Goal: Find specific page/section: Find specific page/section

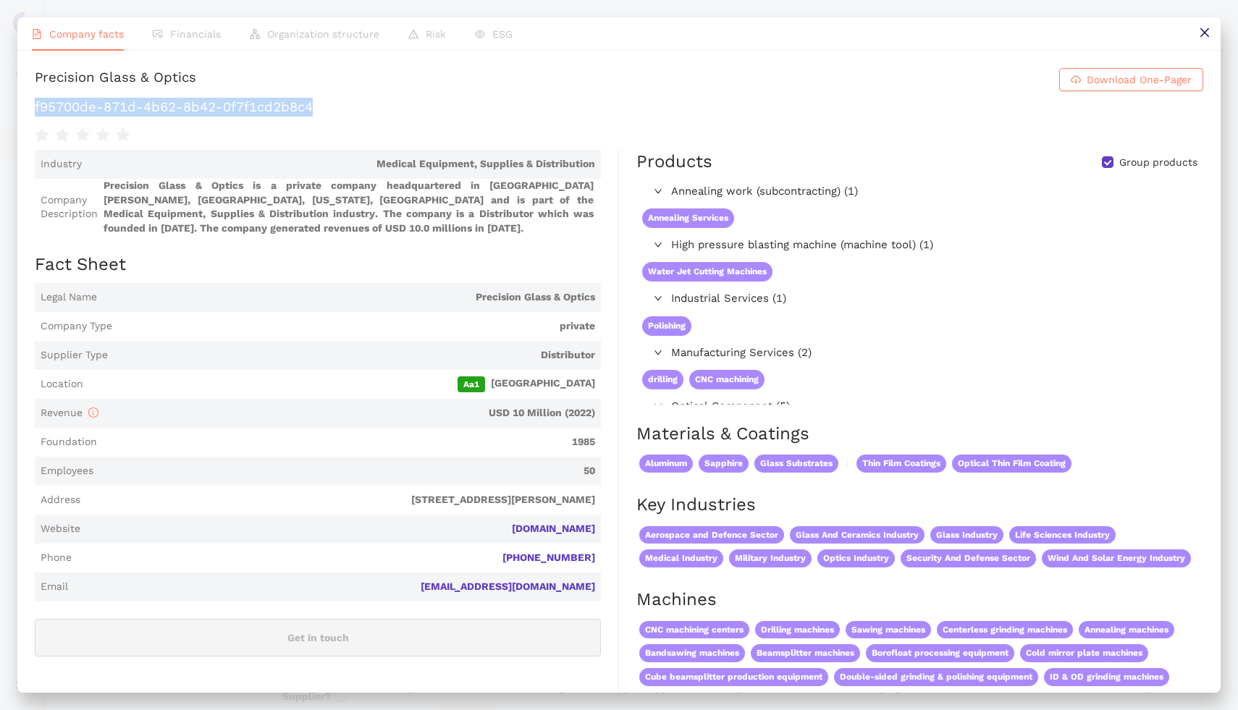
scroll to position [224, 0]
click at [1200, 31] on icon "close" at bounding box center [1205, 33] width 12 height 12
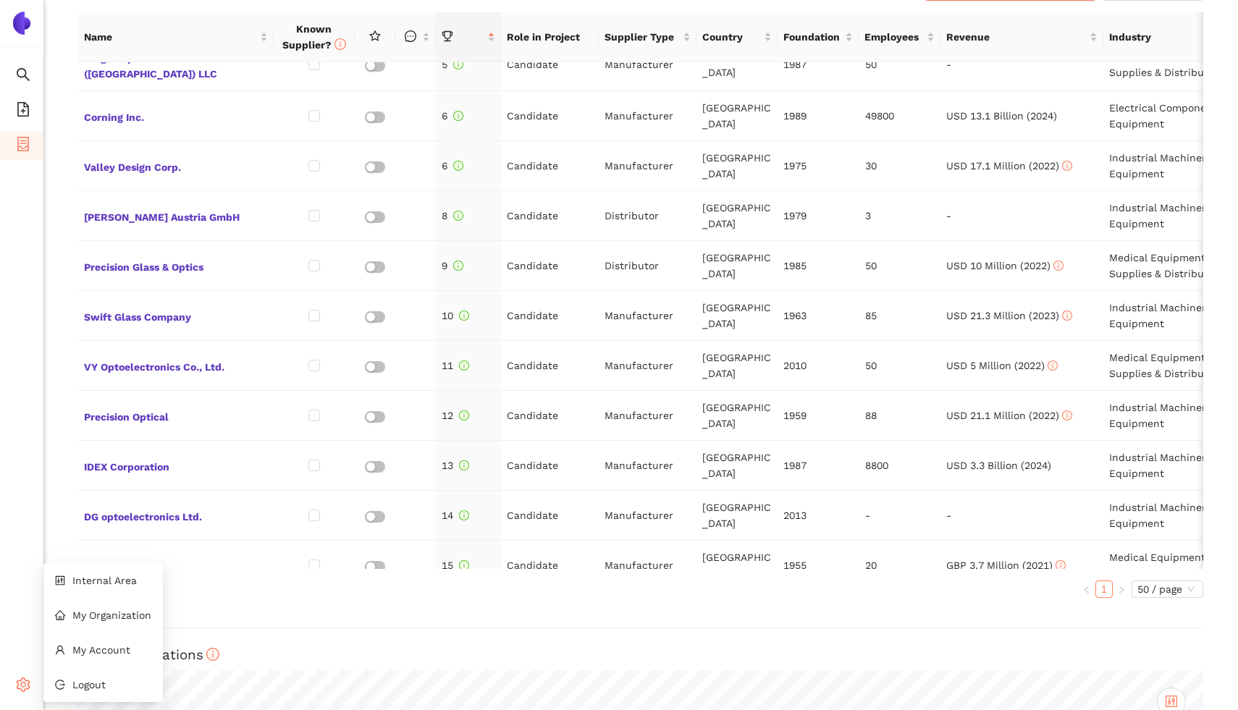
click at [129, 596] on ul "Internal Area My Organization My Account Logout" at bounding box center [102, 632] width 119 height 139
click at [104, 567] on li "Internal Area" at bounding box center [102, 580] width 119 height 29
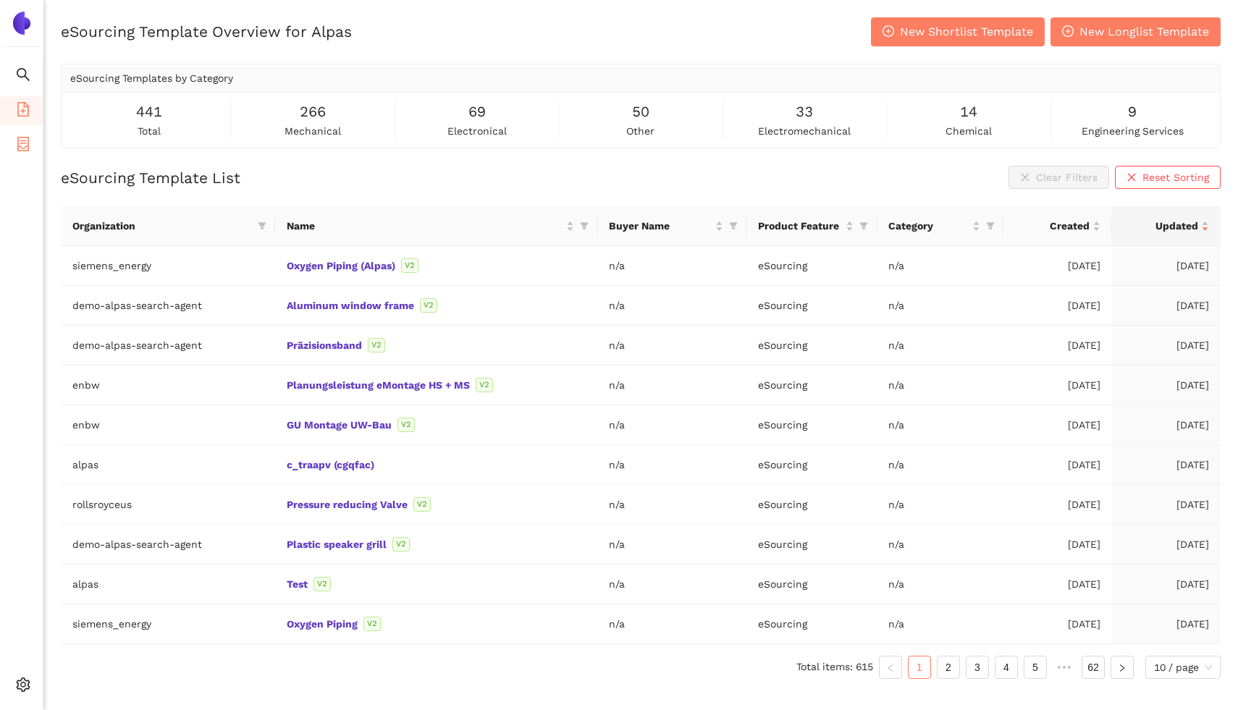
click at [9, 151] on li "eSourcing Projects" at bounding box center [21, 145] width 43 height 29
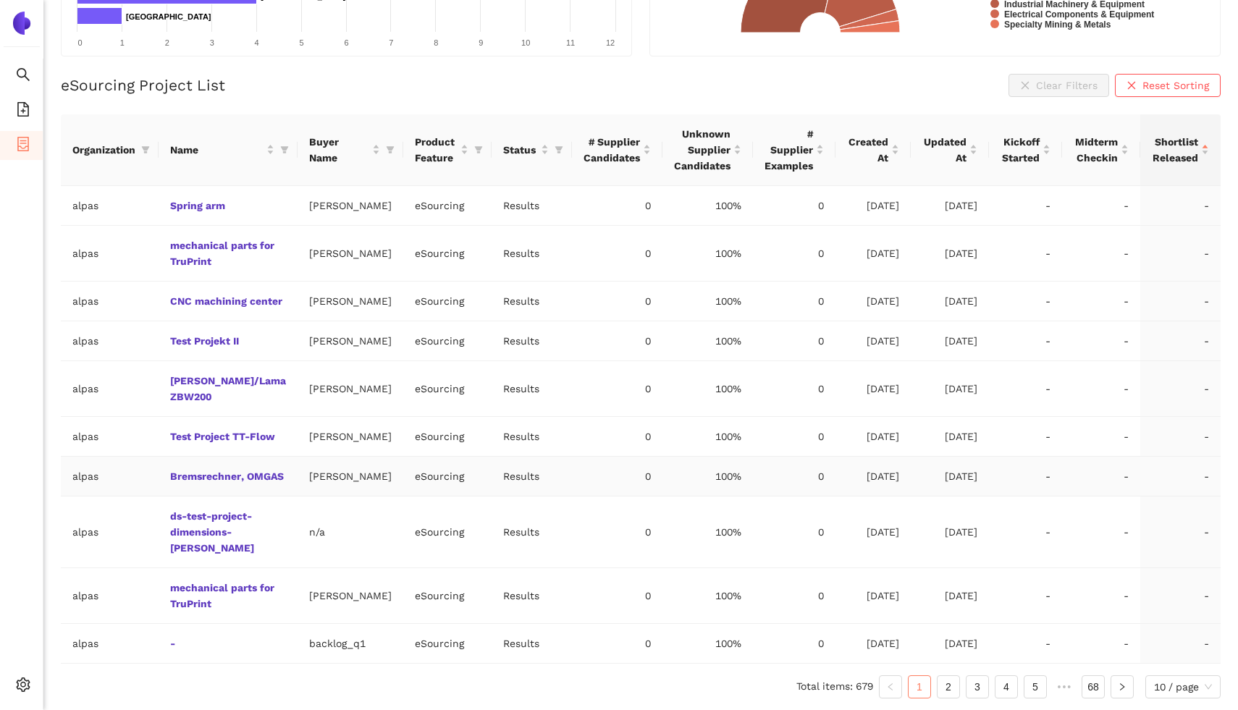
scroll to position [384, 0]
click at [280, 146] on icon "filter" at bounding box center [284, 150] width 9 height 9
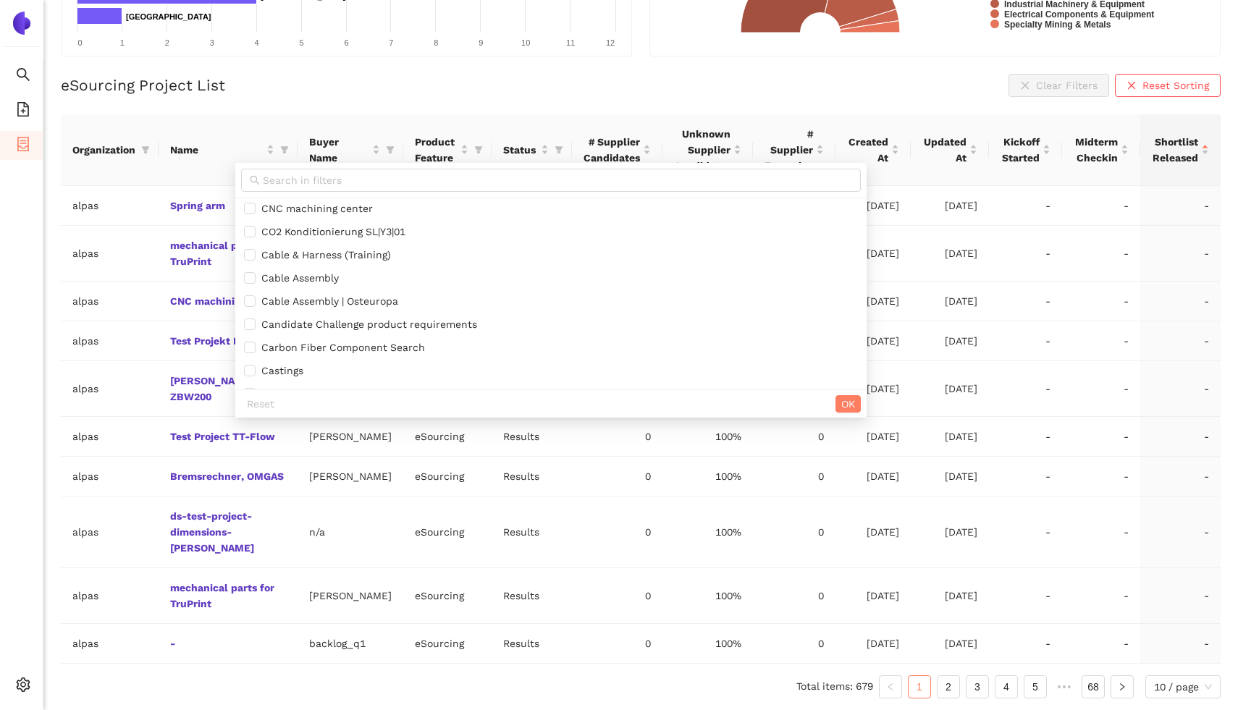
scroll to position [1743, 0]
click at [144, 146] on icon "filter" at bounding box center [146, 149] width 8 height 7
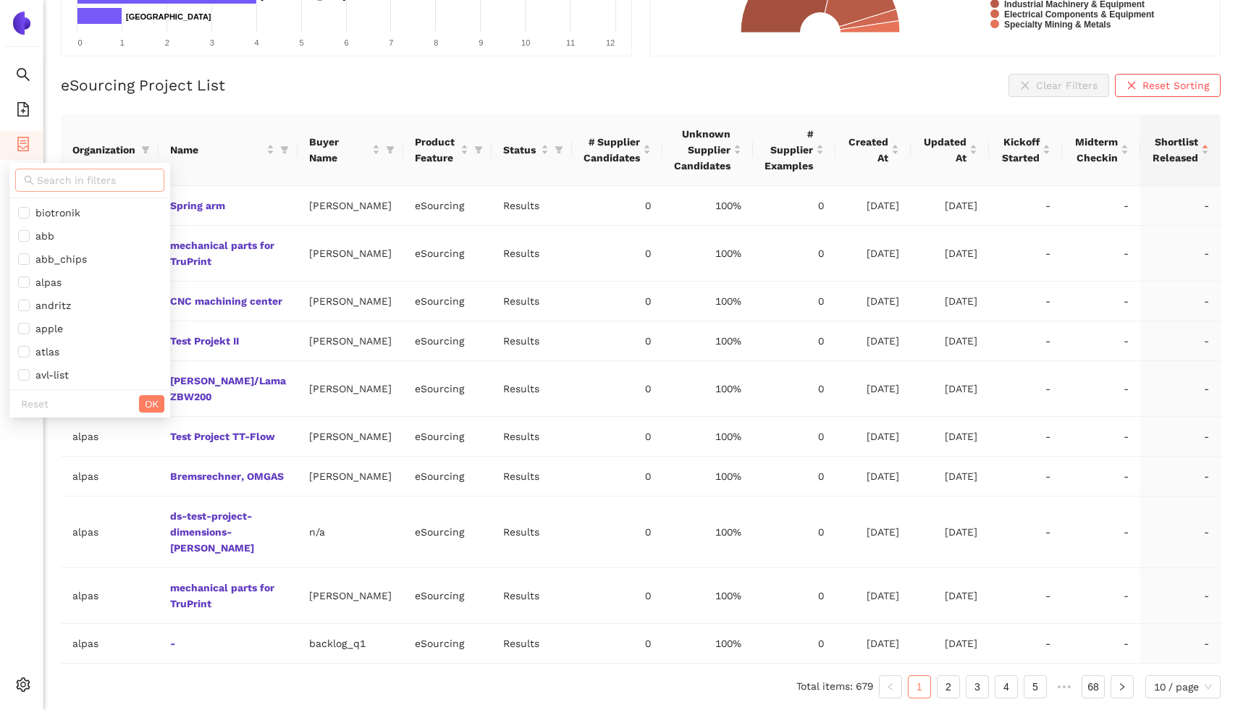
click at [110, 172] on input "text" at bounding box center [96, 180] width 119 height 16
type input "zeiss"
click at [66, 205] on span "zeiss" at bounding box center [81, 213] width 126 height 16
checkbox input "true"
click at [130, 234] on span "OK" at bounding box center [134, 242] width 14 height 16
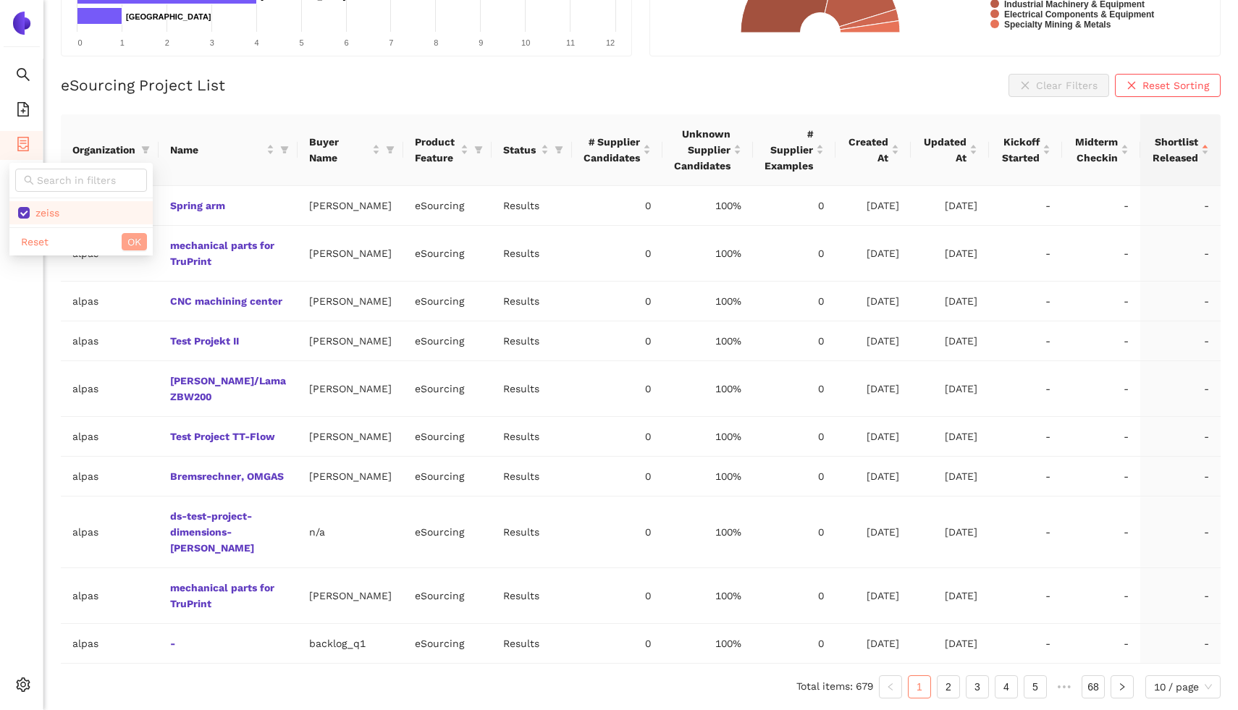
scroll to position [353, 0]
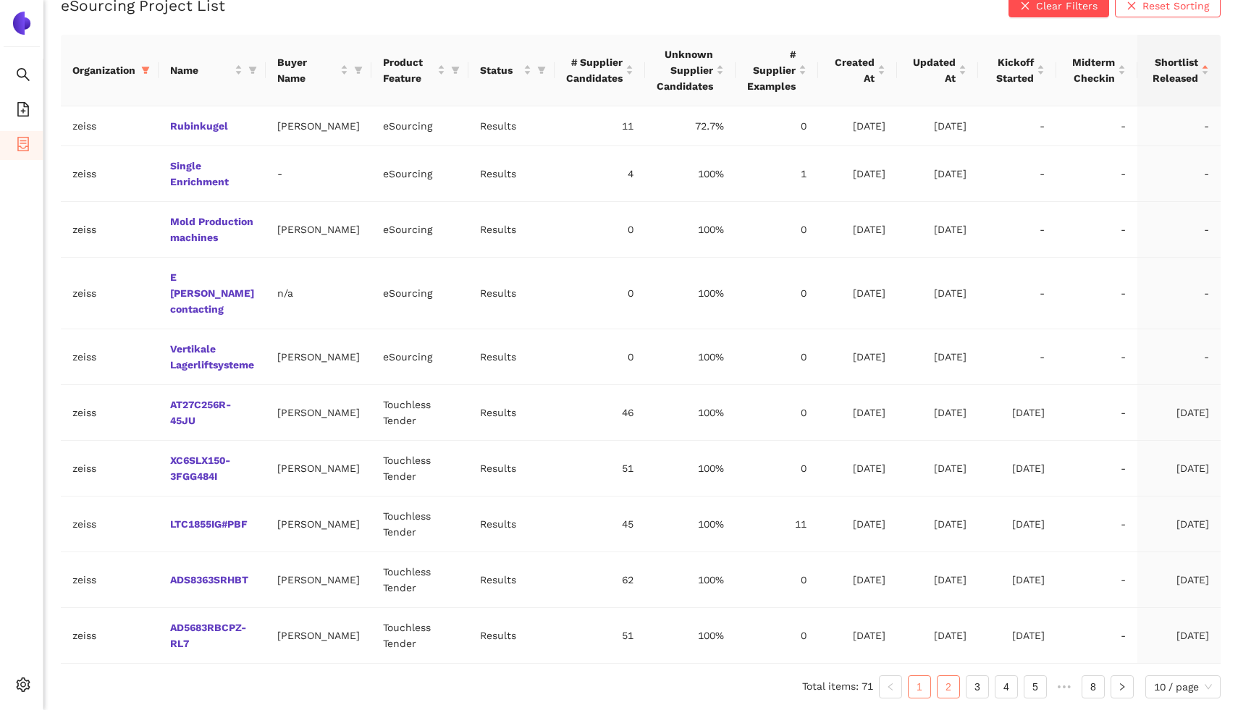
click at [940, 679] on link "2" at bounding box center [949, 687] width 22 height 22
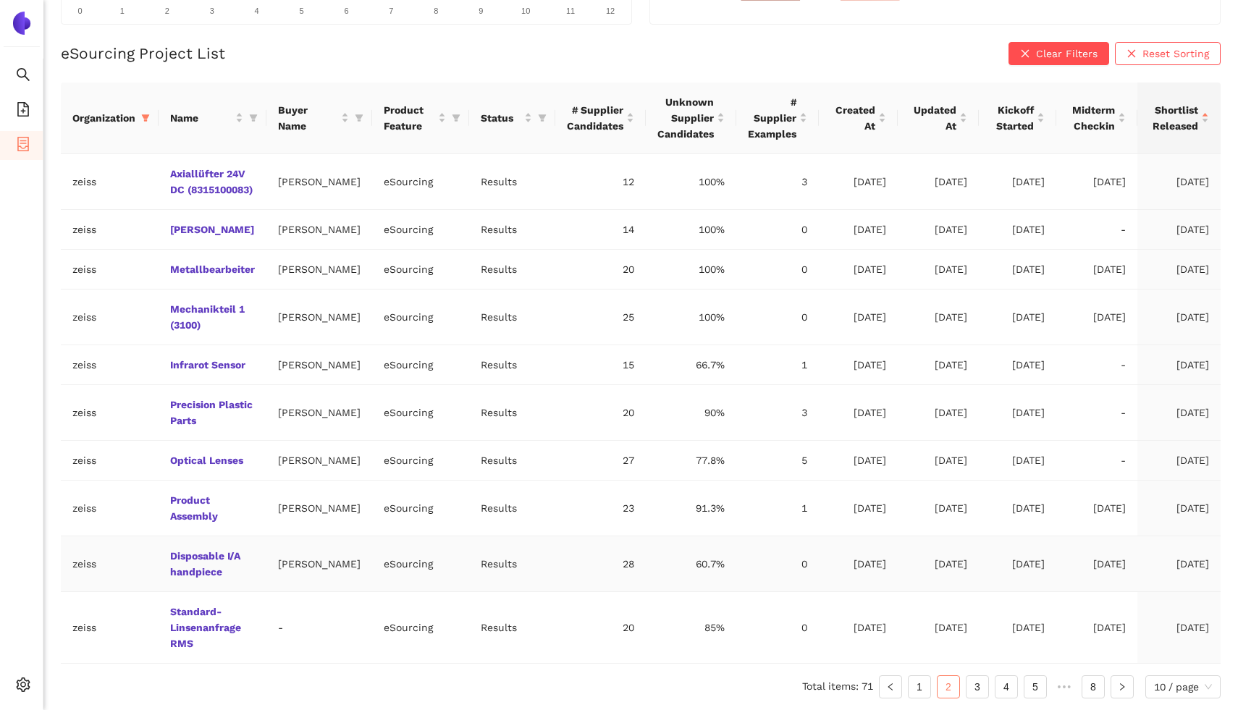
scroll to position [400, 0]
click at [974, 686] on link "3" at bounding box center [978, 687] width 22 height 22
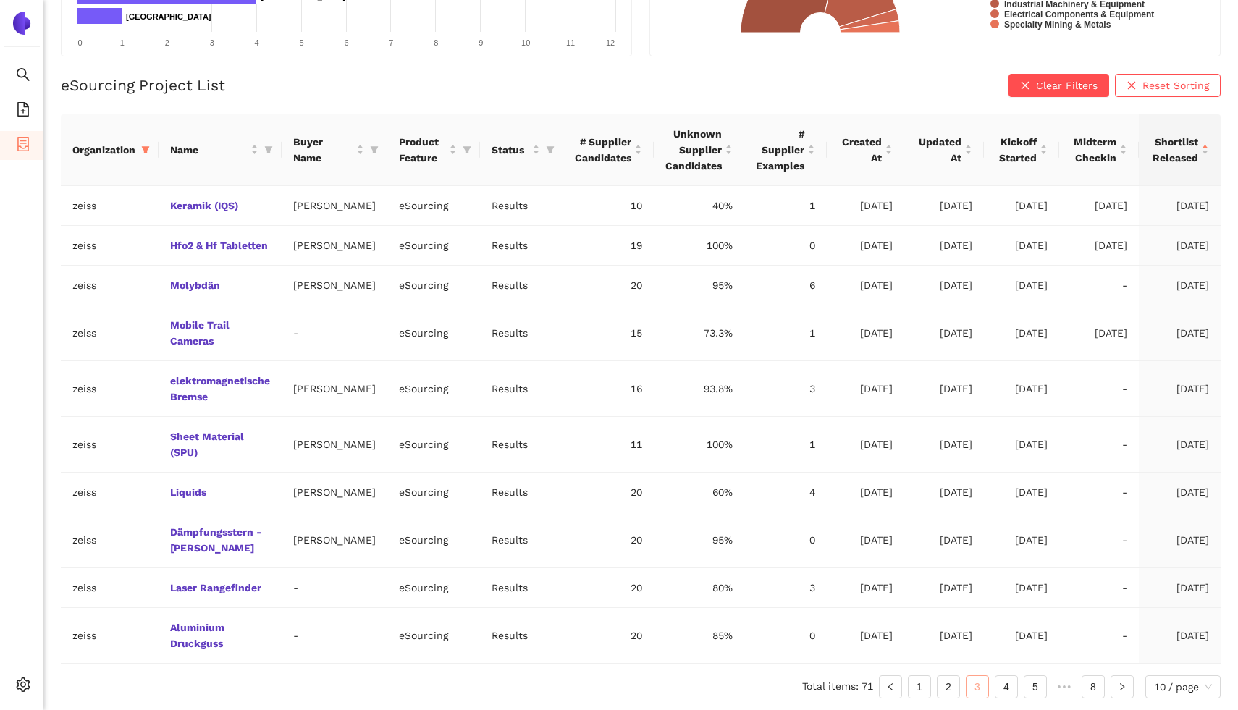
scroll to position [353, 0]
click at [1001, 679] on link "4" at bounding box center [1006, 687] width 22 height 22
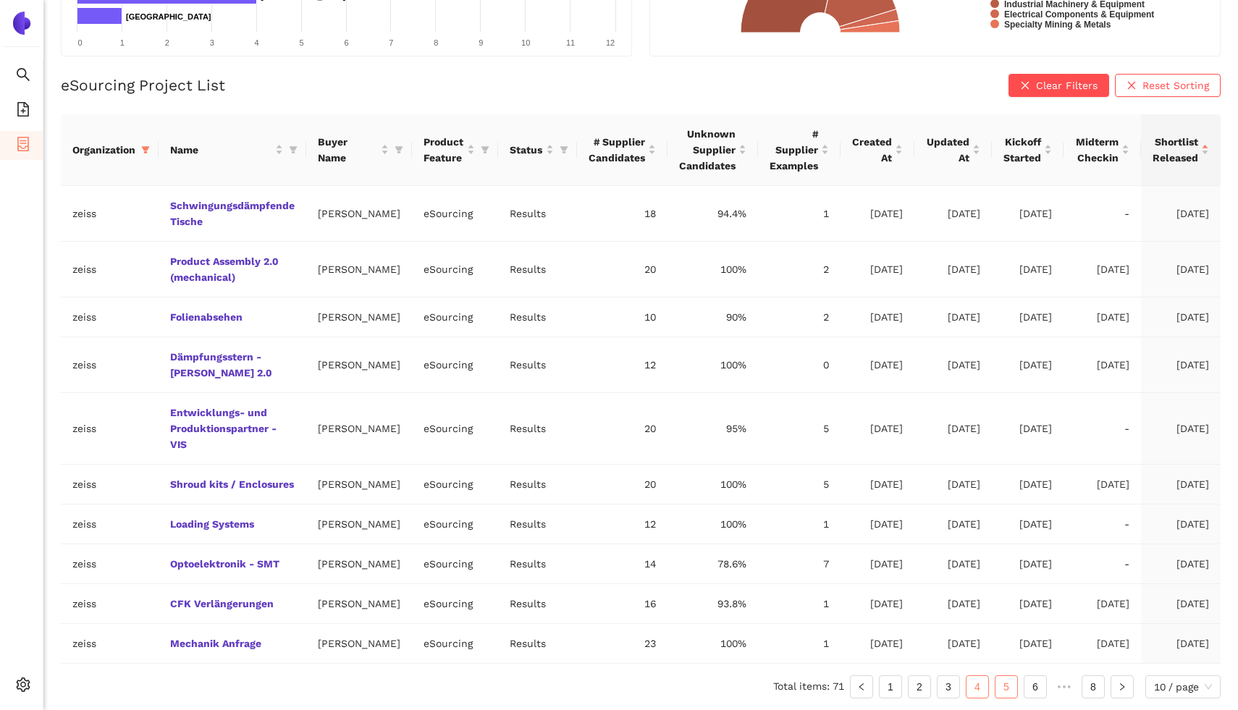
click at [1011, 694] on link "5" at bounding box center [1006, 687] width 22 height 22
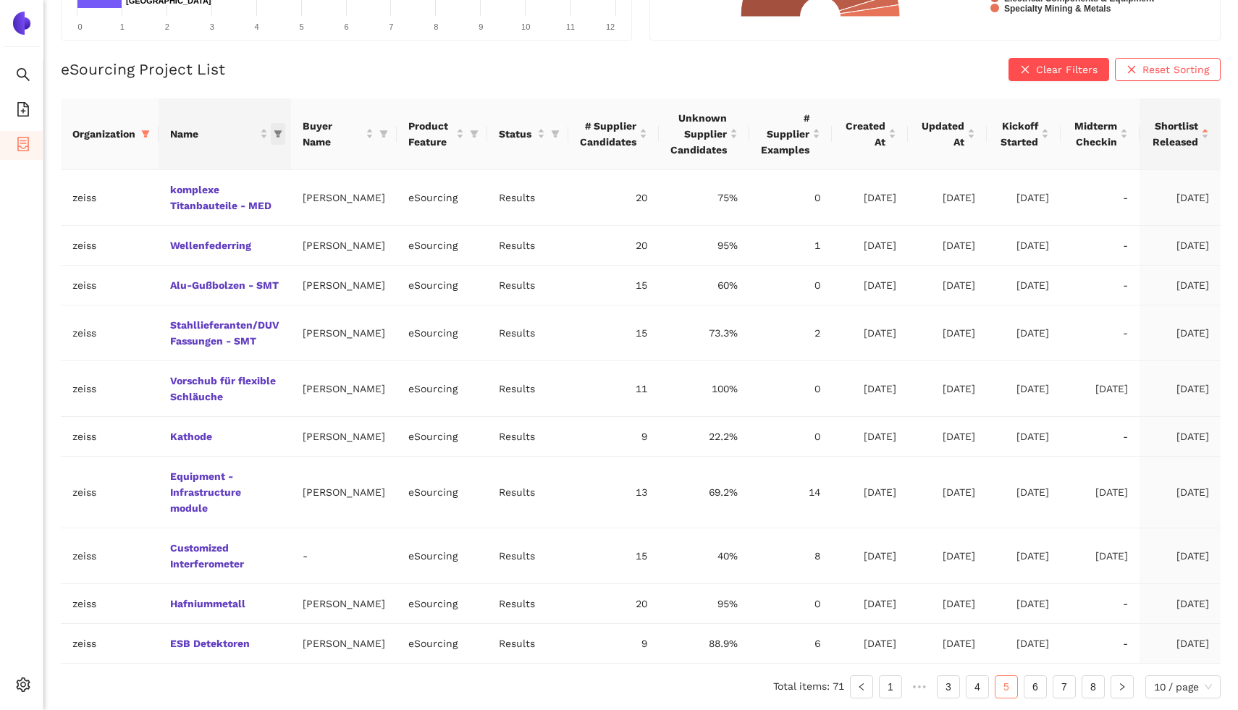
click at [278, 130] on icon "filter" at bounding box center [278, 133] width 8 height 7
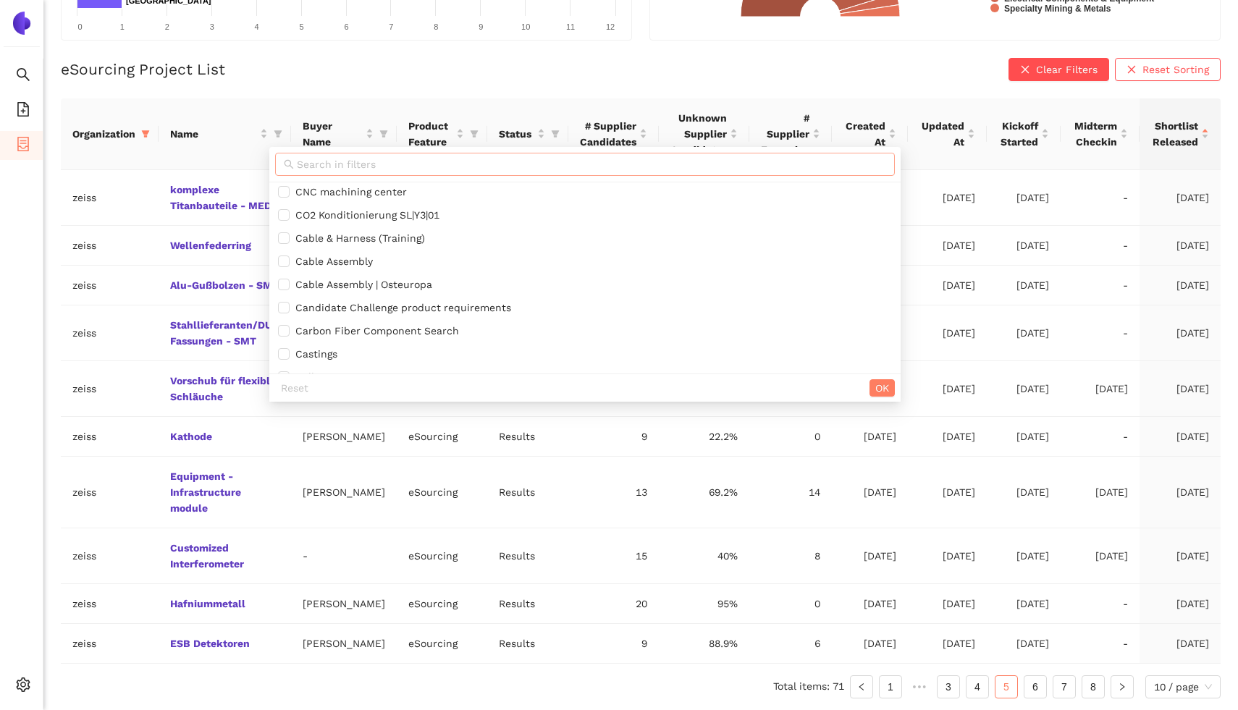
click at [319, 156] on input "text" at bounding box center [591, 164] width 589 height 16
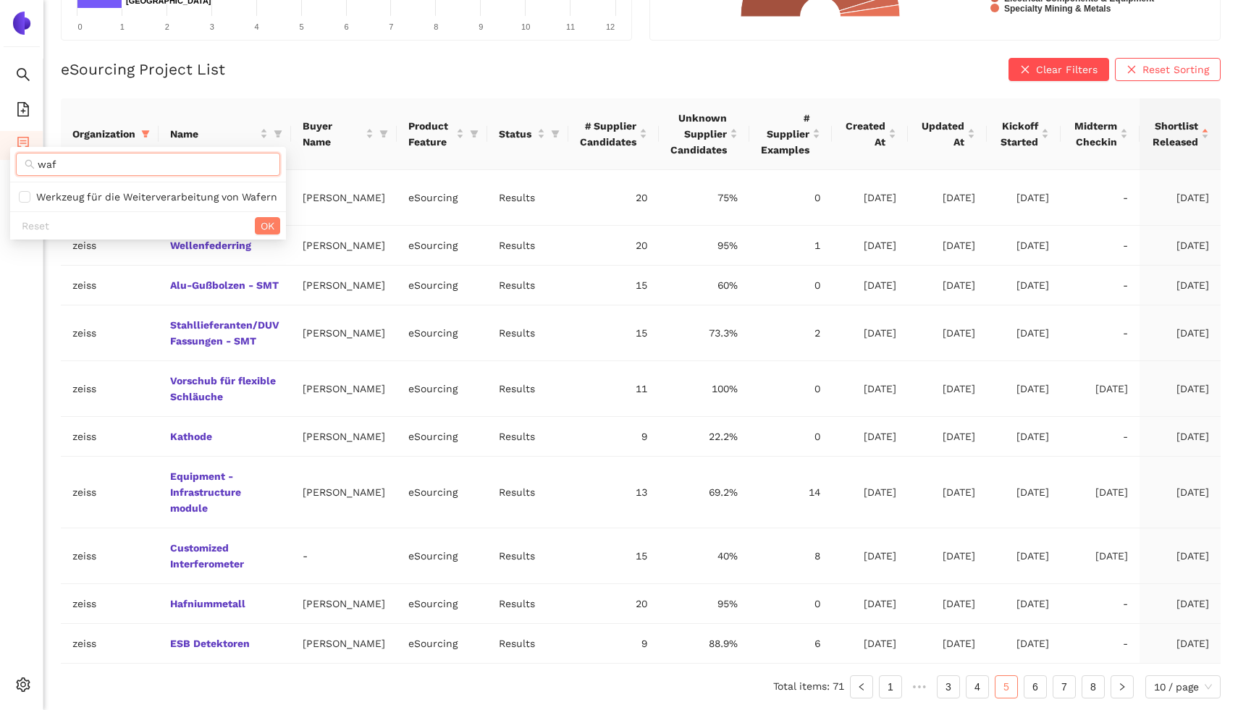
scroll to position [0, 0]
type input "wafer"
click at [264, 191] on span "Werkzeug für die Weiterverarbeitung von Wafern" at bounding box center [153, 197] width 247 height 12
checkbox input "true"
click at [266, 218] on span "OK" at bounding box center [268, 226] width 14 height 16
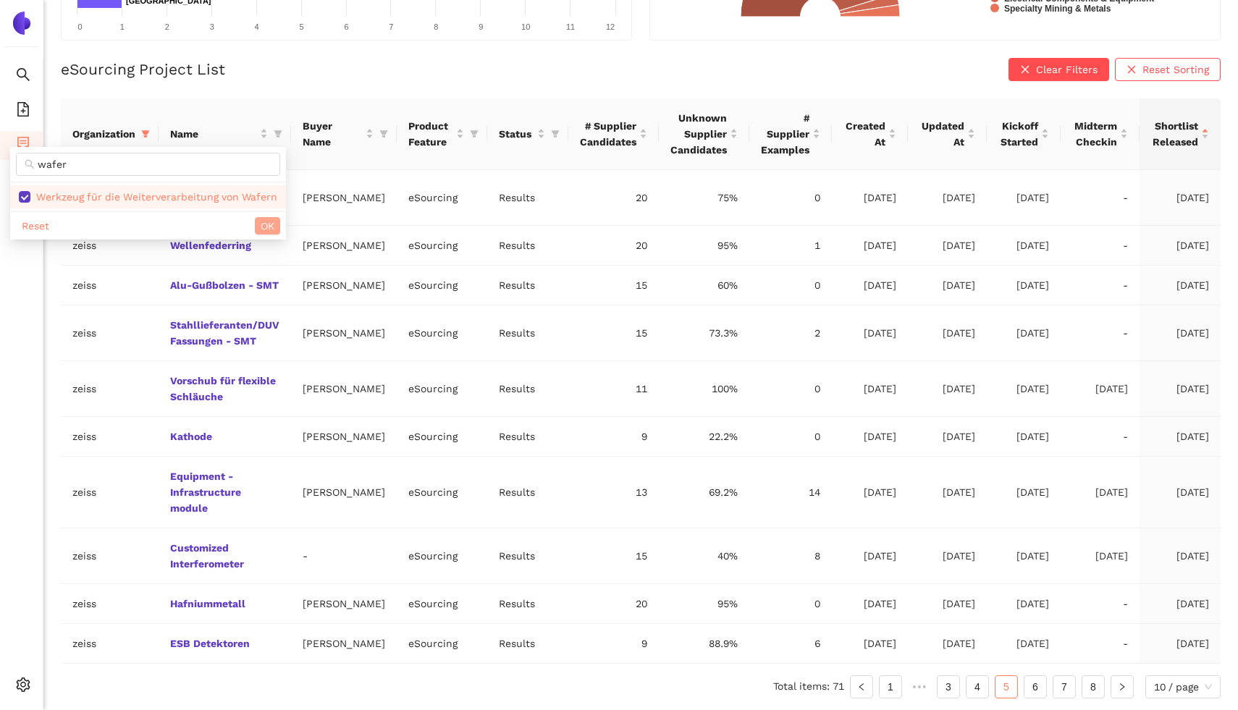
scroll to position [17, 0]
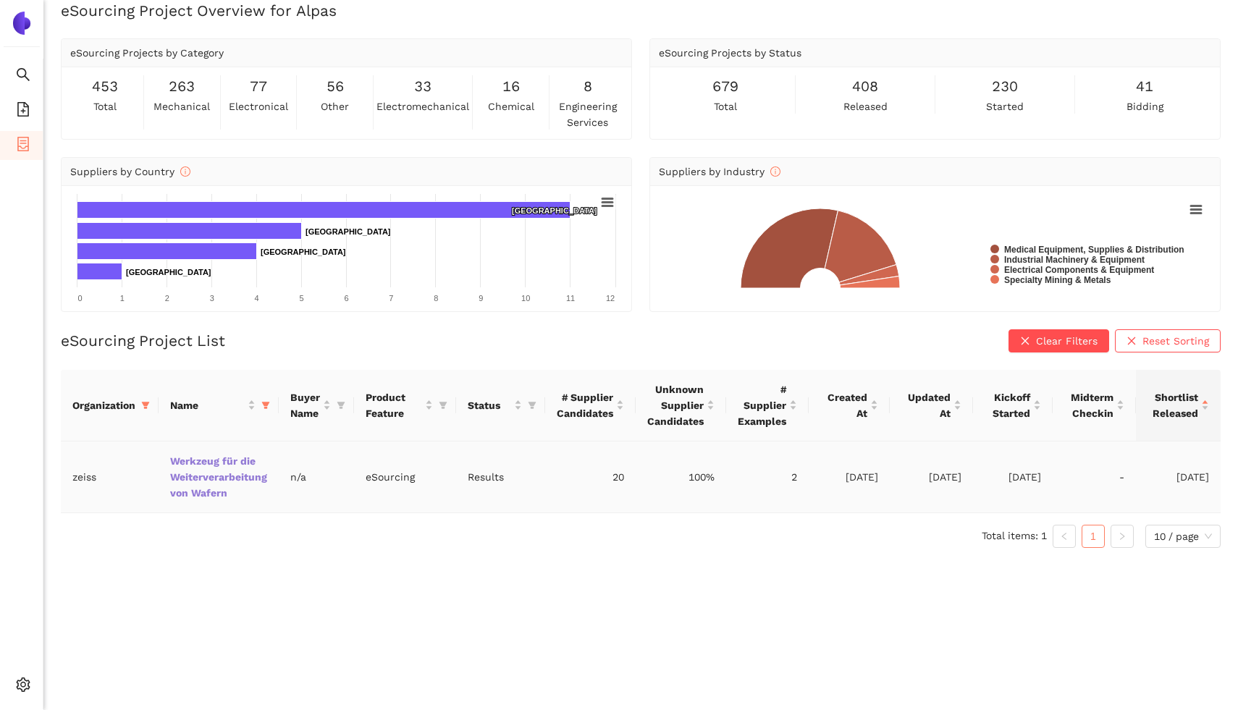
click at [0, 0] on link "Werkzeug für die Weiterverarbeitung von Wafern" at bounding box center [0, 0] width 0 height 0
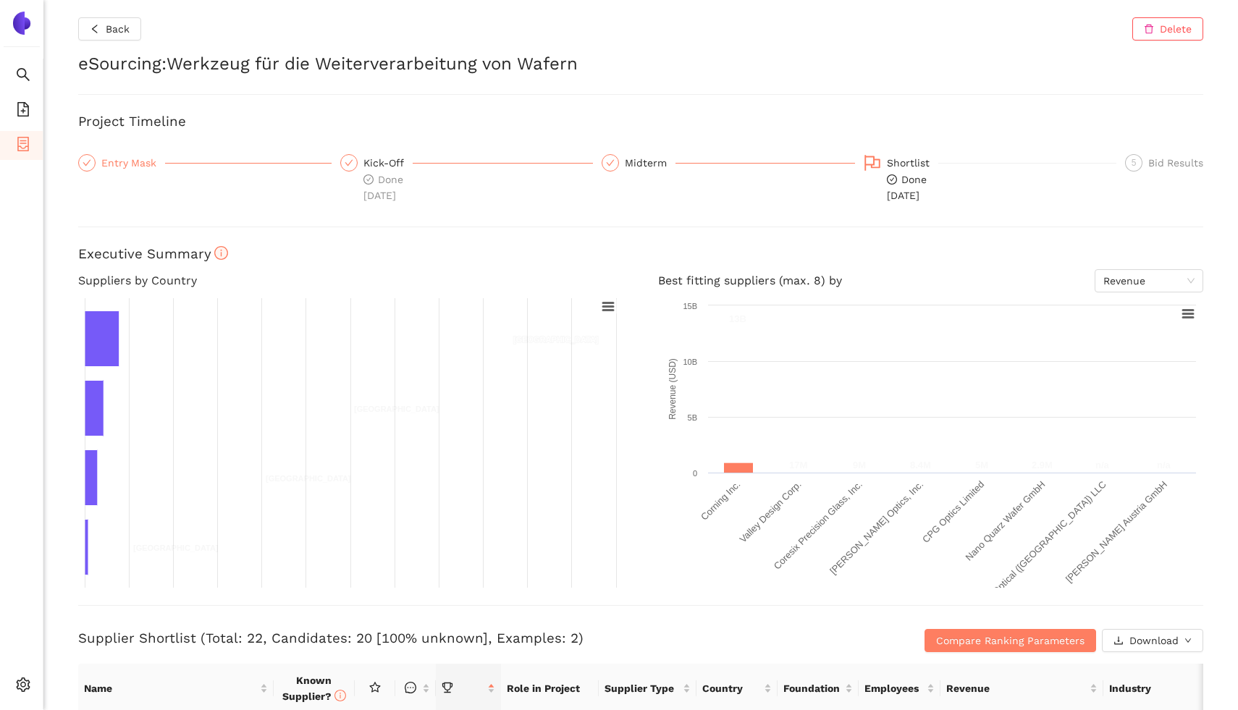
click at [139, 158] on div "Entry Mask" at bounding box center [133, 162] width 64 height 17
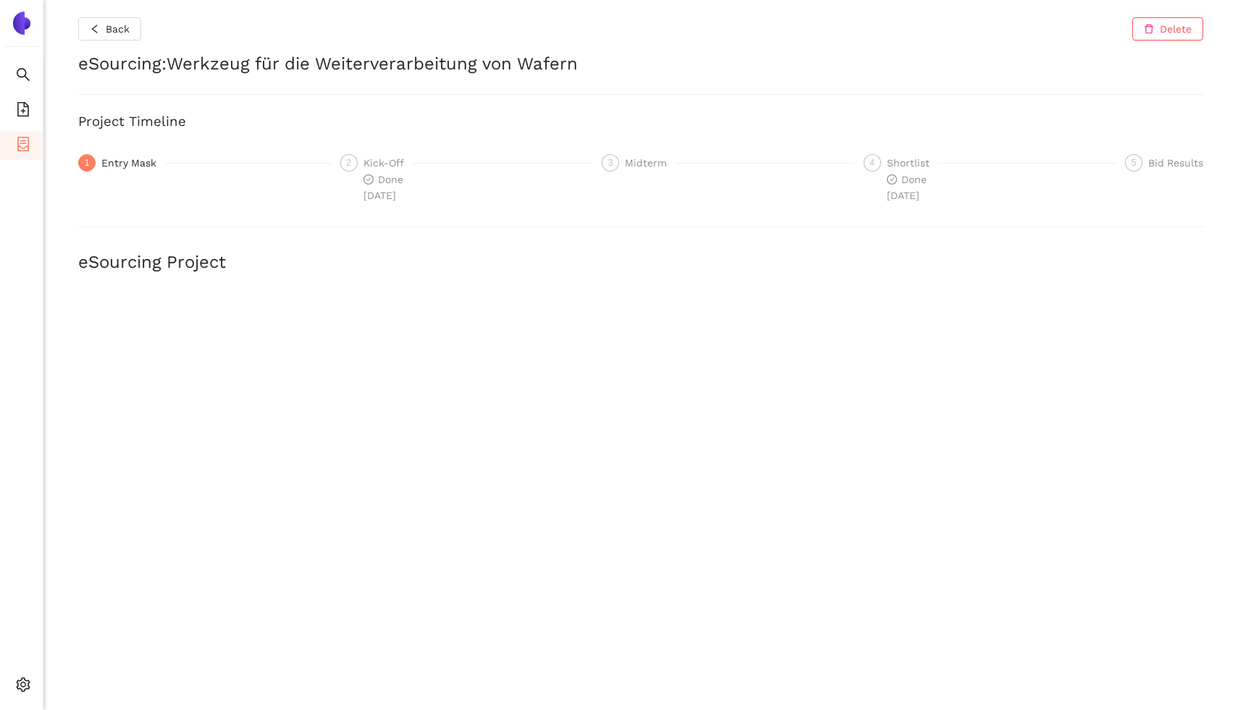
scroll to position [11, 0]
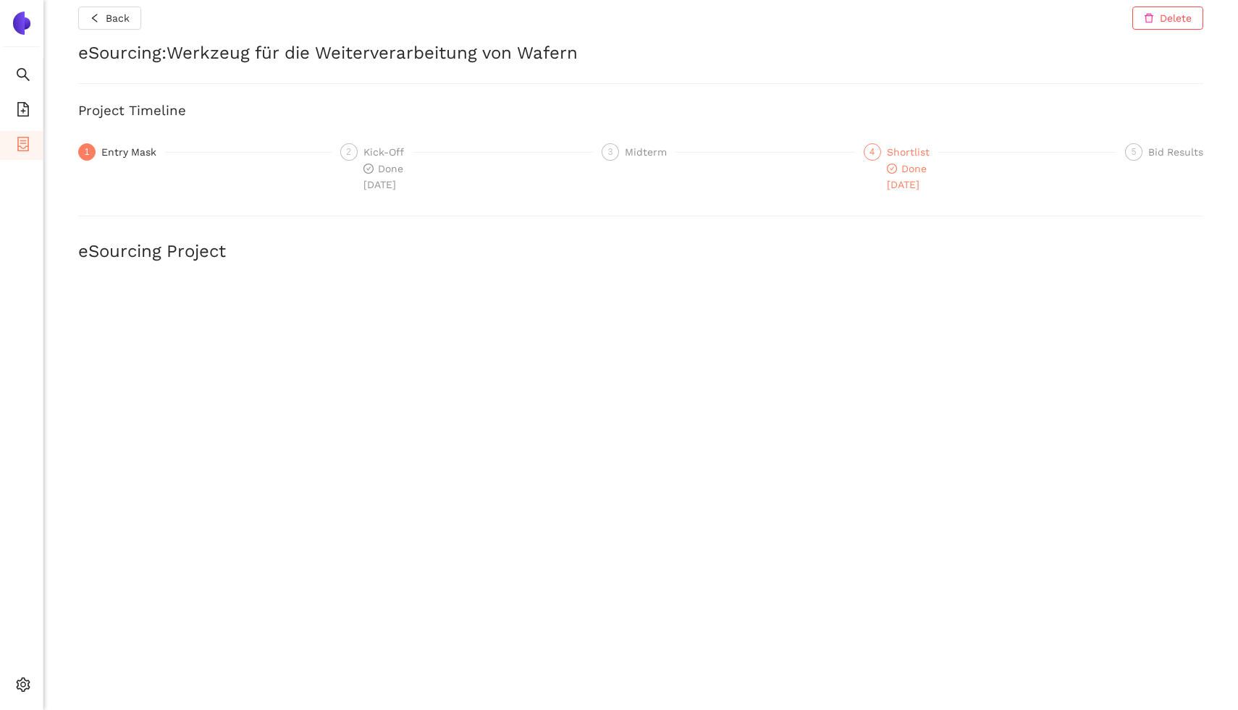
click at [896, 147] on div "Shortlist" at bounding box center [912, 151] width 51 height 17
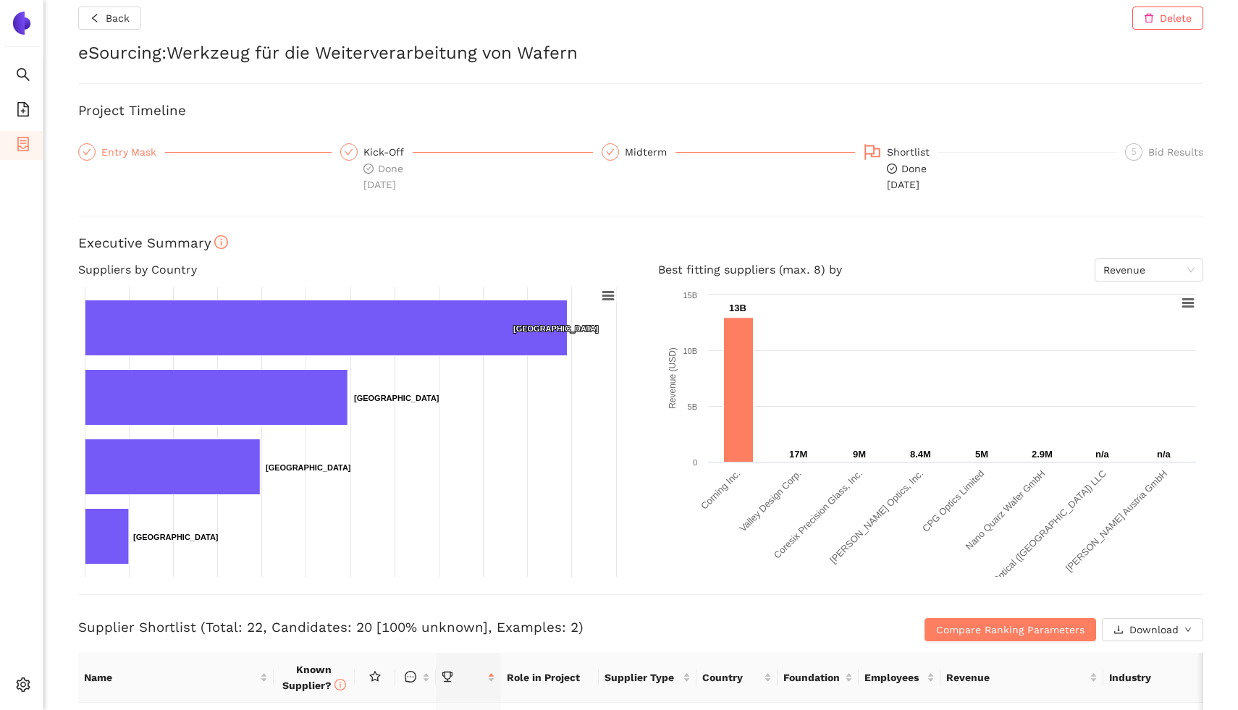
click at [138, 152] on div "Entry Mask" at bounding box center [133, 151] width 64 height 17
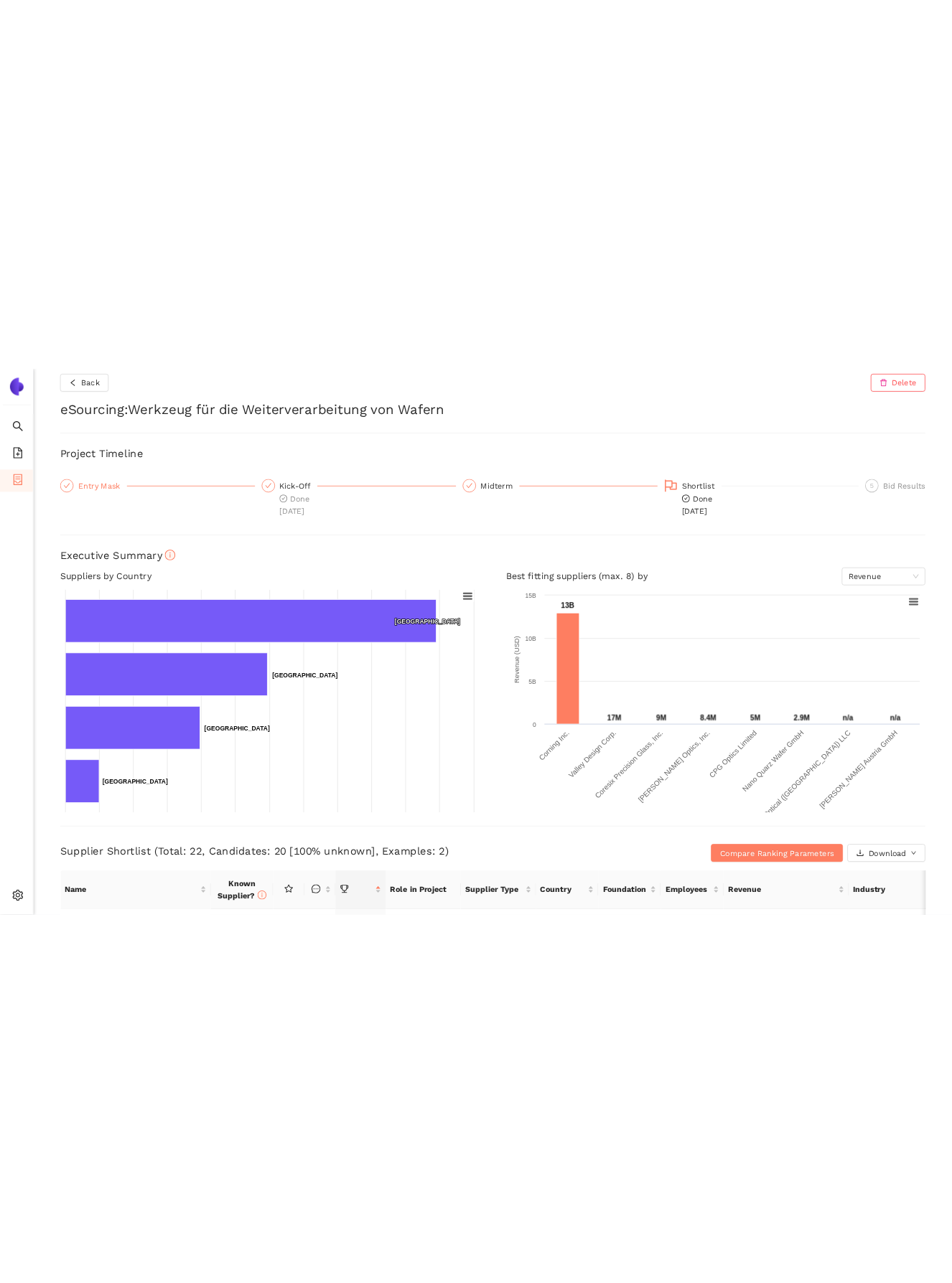
scroll to position [0, 0]
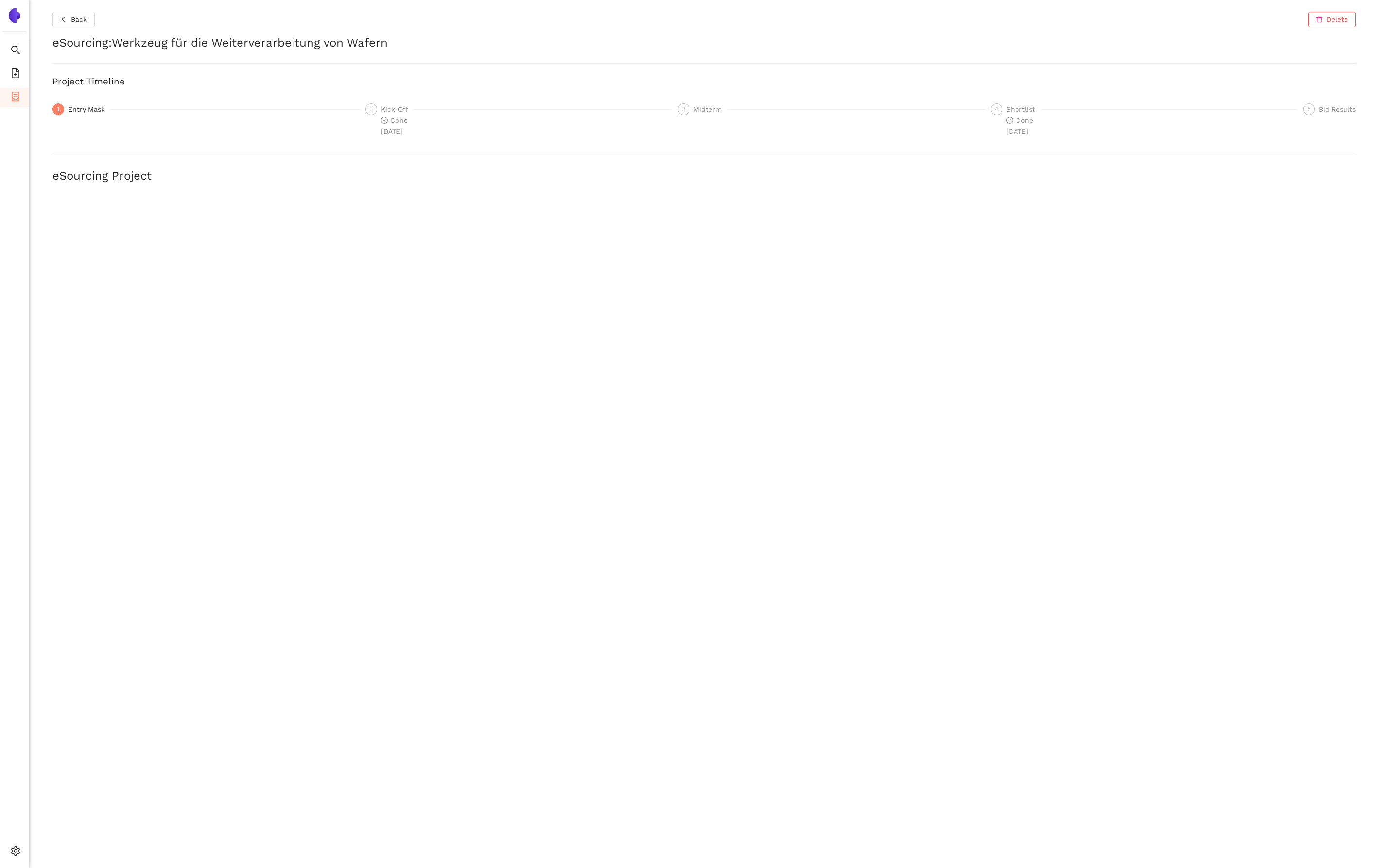
click at [830, 109] on div "Shortlist" at bounding box center [1023, 109] width 34 height 11
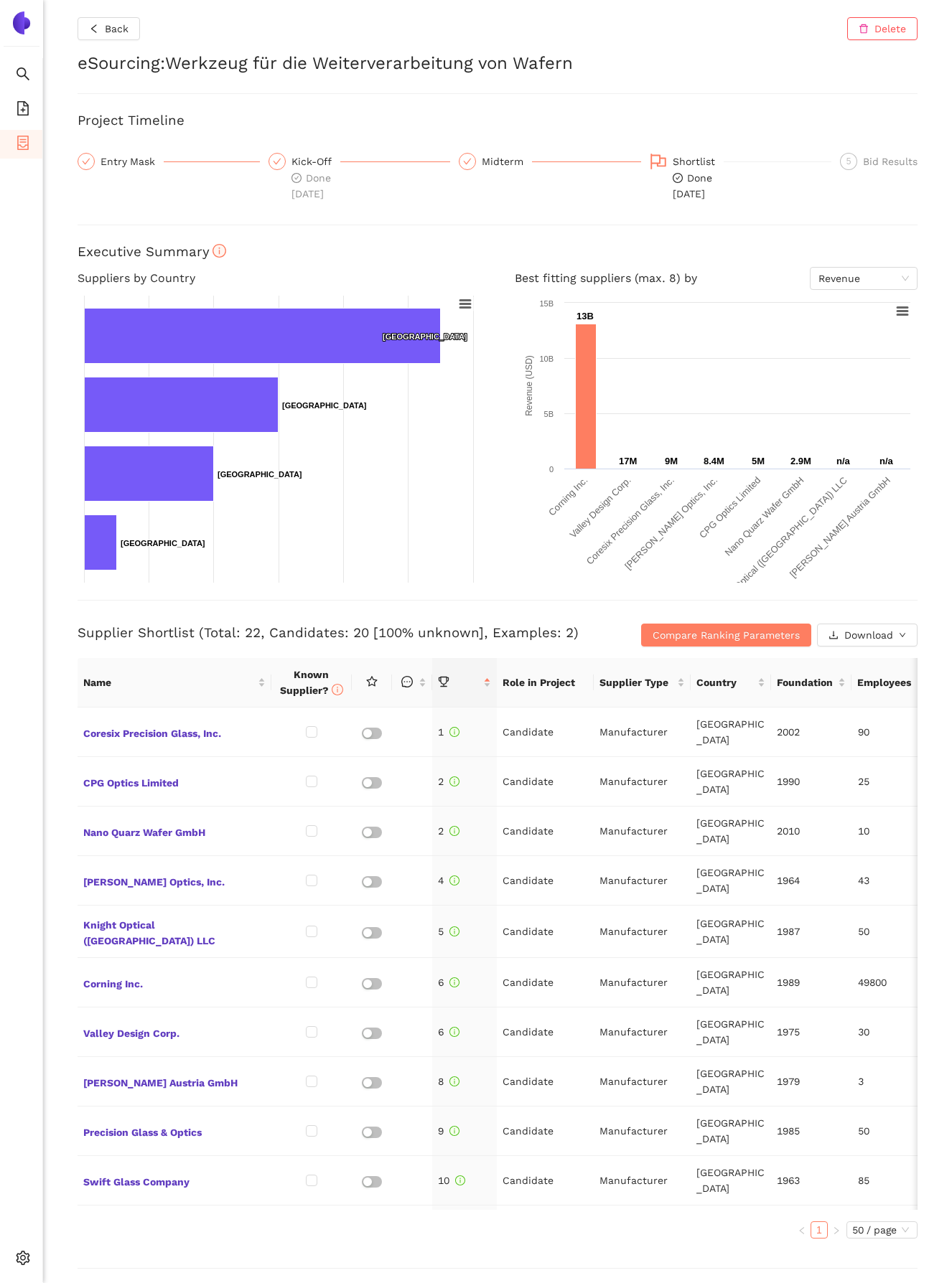
click at [131, 162] on div "Entry Mask" at bounding box center [132, 161] width 63 height 17
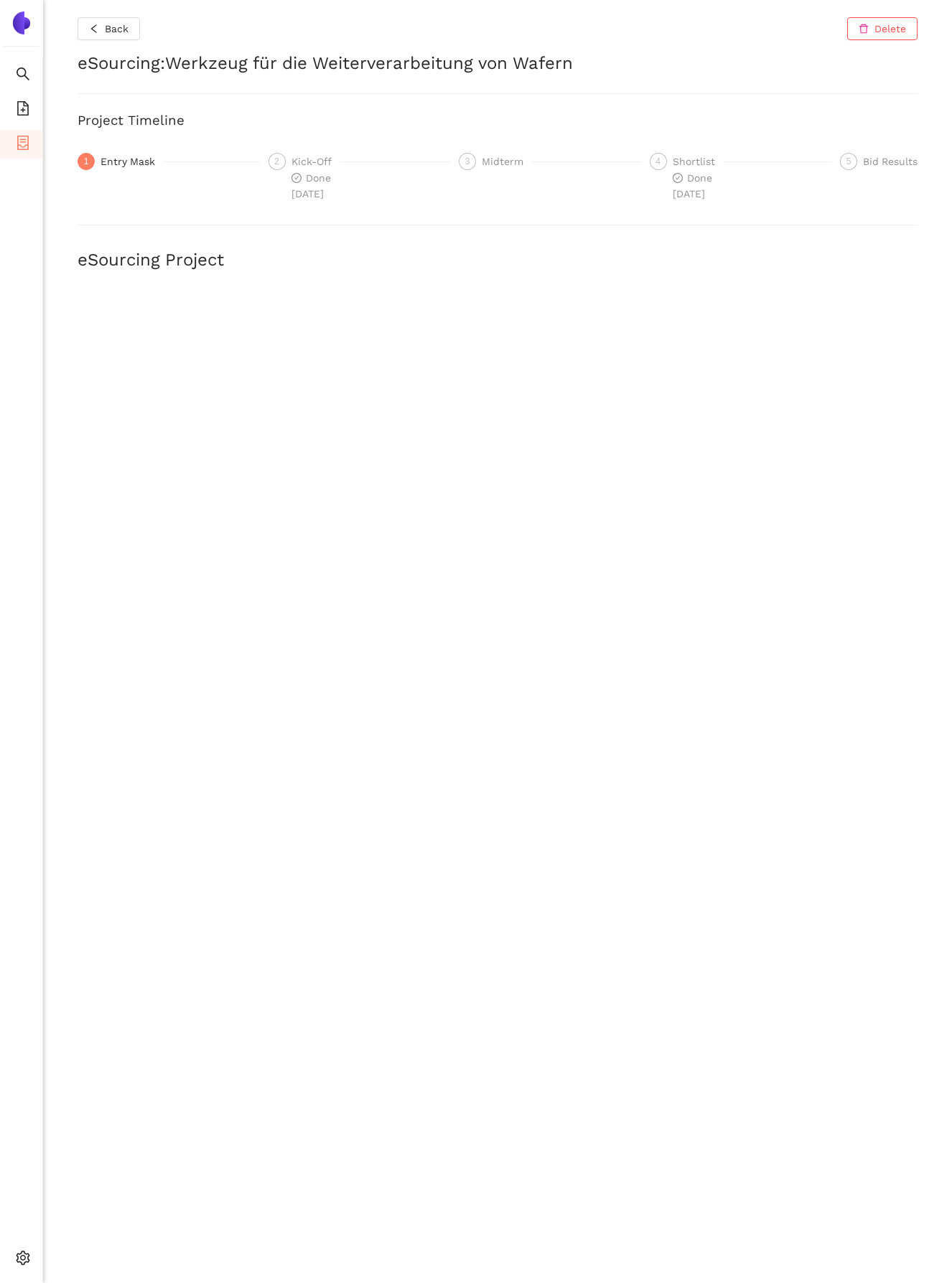
click at [676, 166] on div "Shortlist" at bounding box center [697, 161] width 51 height 17
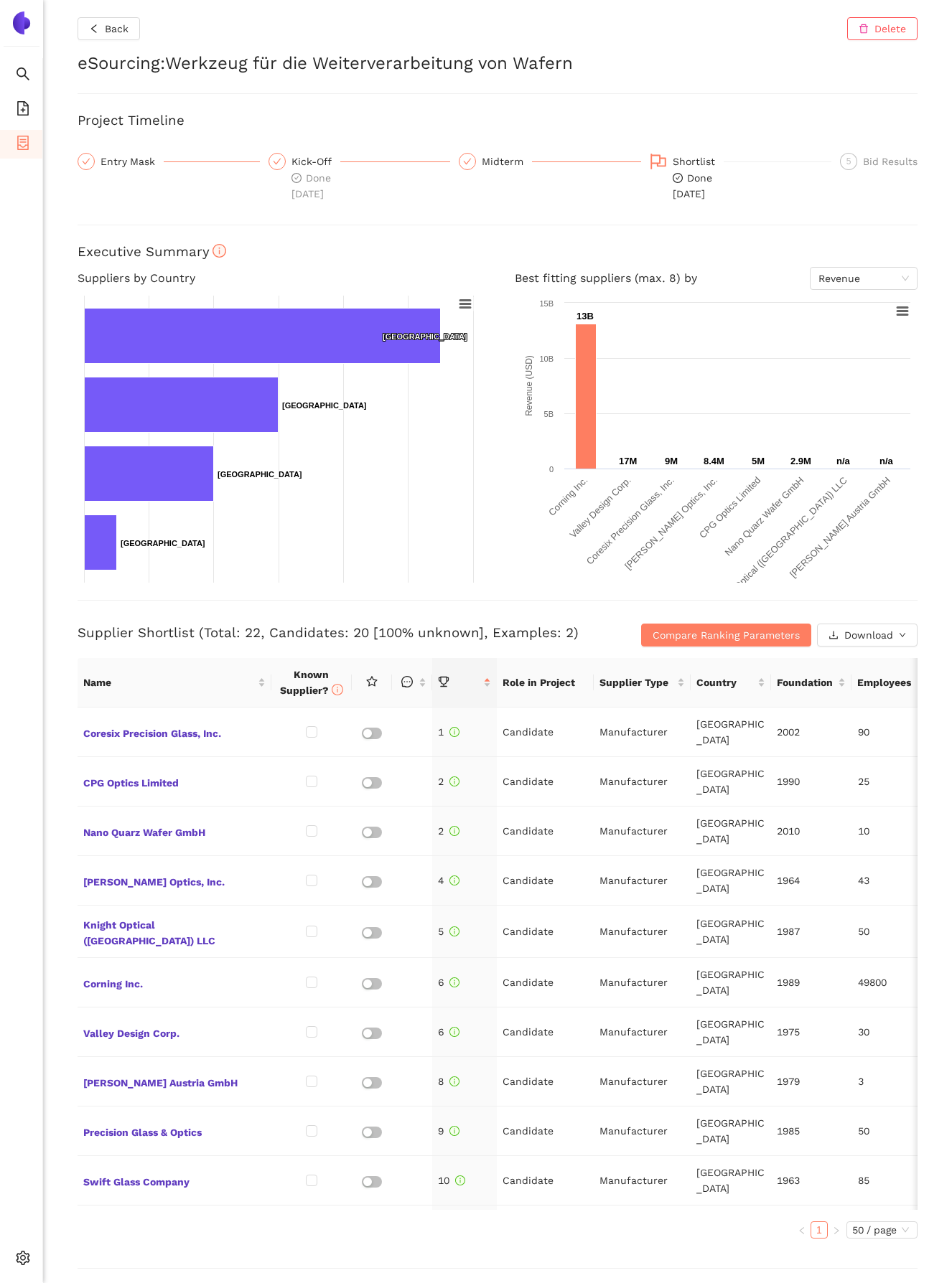
click at [133, 162] on div "Entry Mask" at bounding box center [132, 161] width 63 height 17
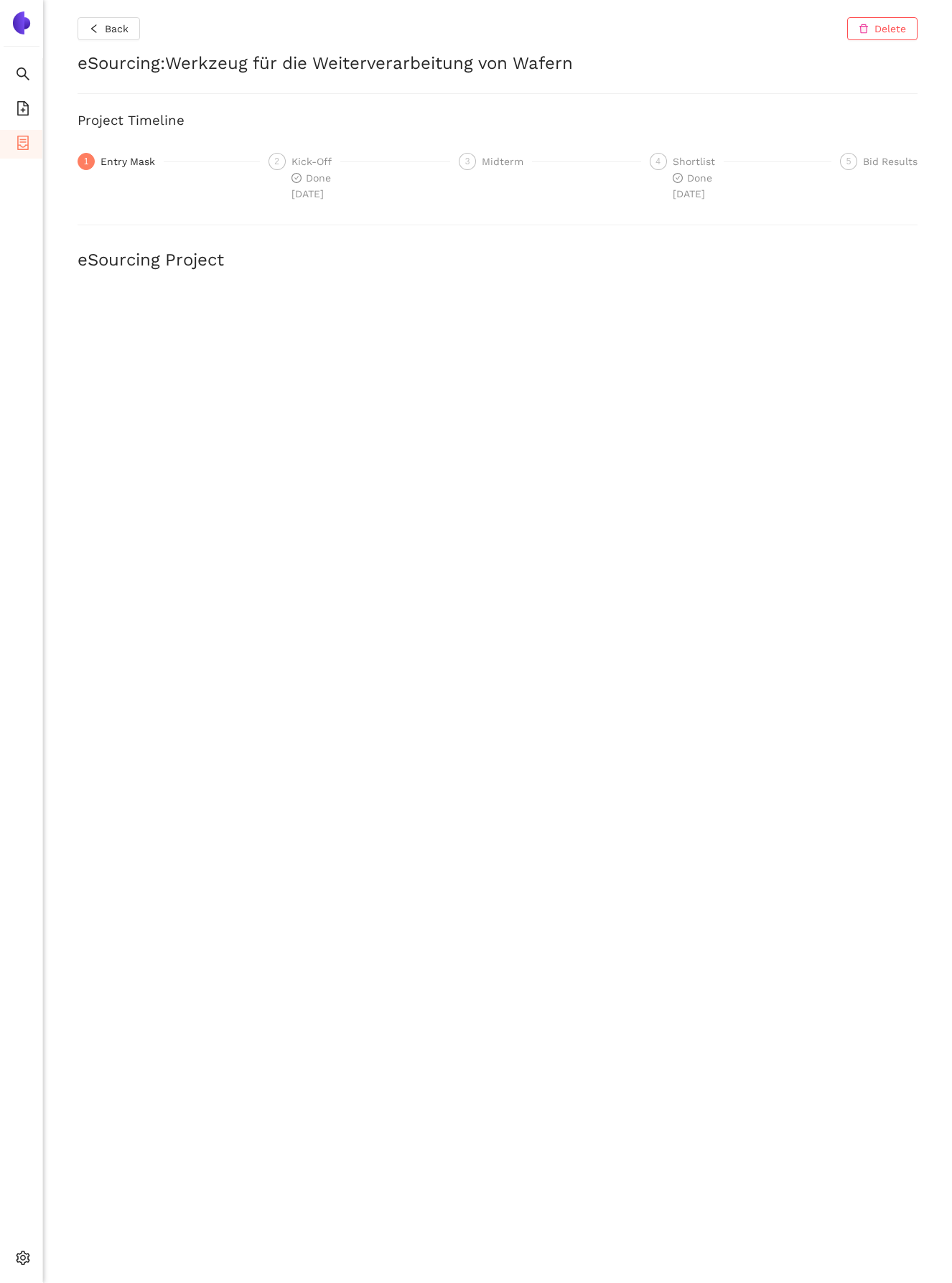
click at [692, 168] on div "Shortlist" at bounding box center [697, 161] width 51 height 17
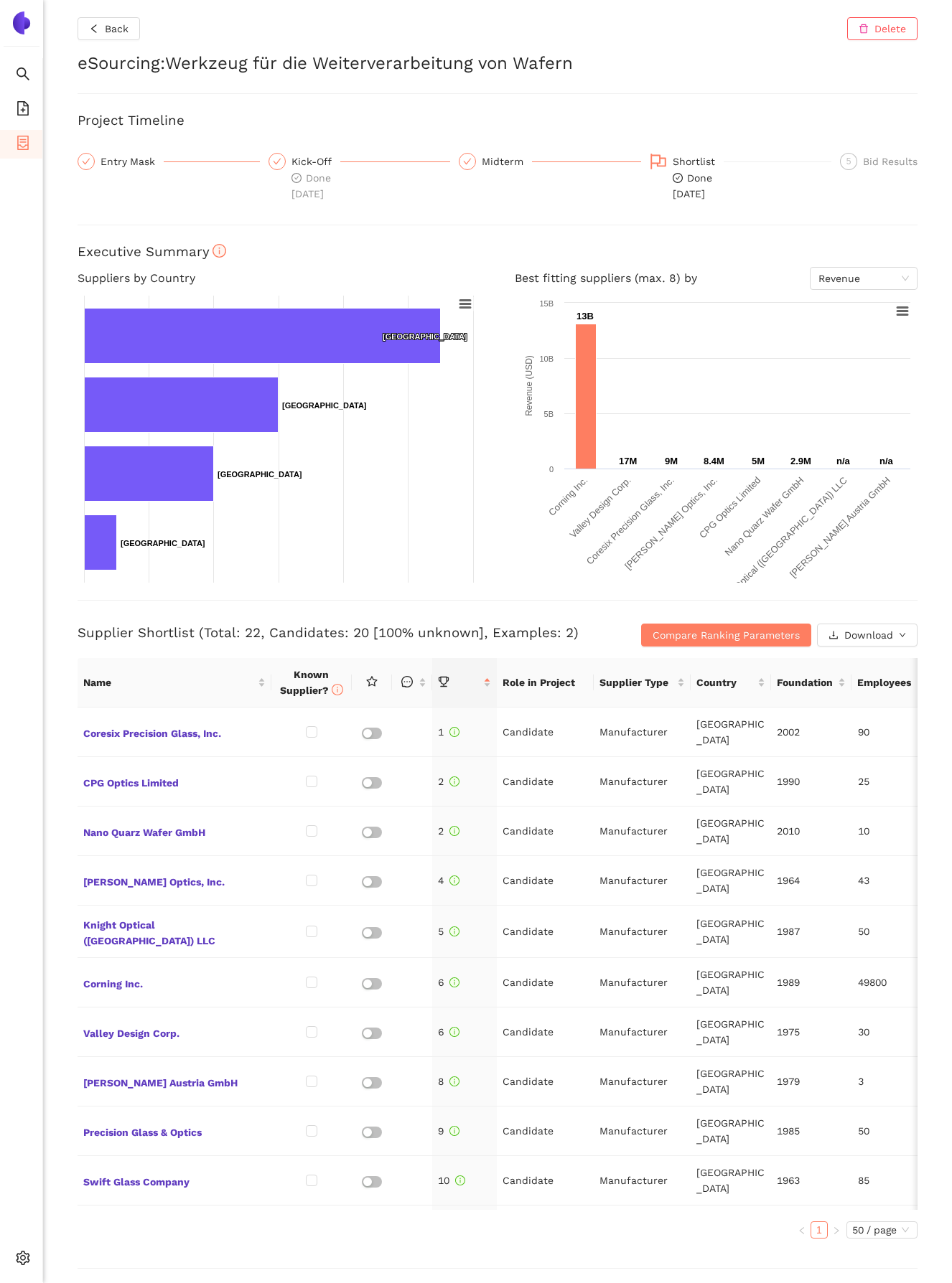
click at [132, 160] on div "Entry Mask" at bounding box center [132, 161] width 63 height 17
